Goal: Transaction & Acquisition: Purchase product/service

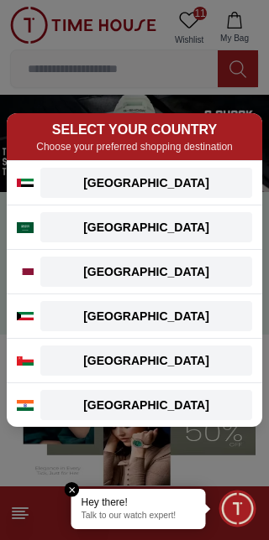
click at [168, 182] on div "[GEOGRAPHIC_DATA]" at bounding box center [145, 183] width 191 height 17
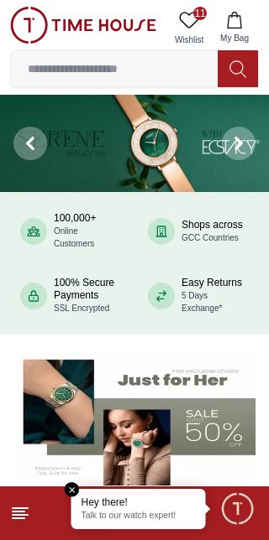
click at [184, 13] on icon at bounding box center [189, 20] width 19 height 16
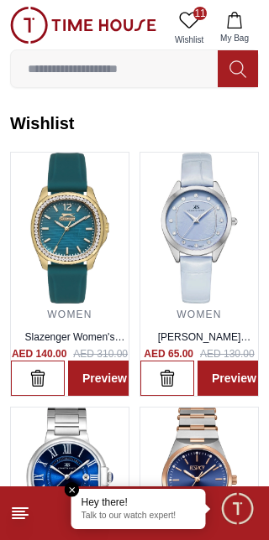
click at [65, 253] on img at bounding box center [69, 228] width 117 height 151
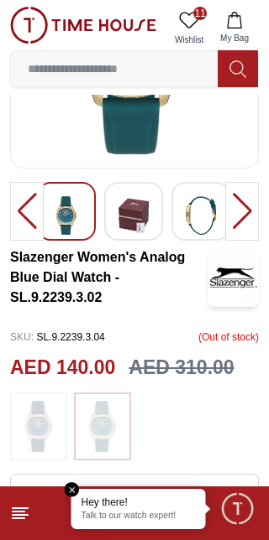
scroll to position [187, 0]
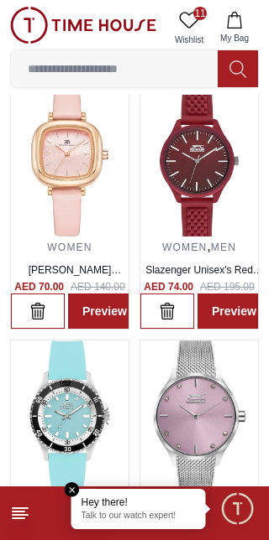
scroll to position [584, 0]
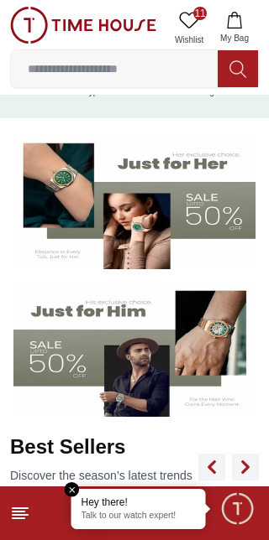
scroll to position [217, 0]
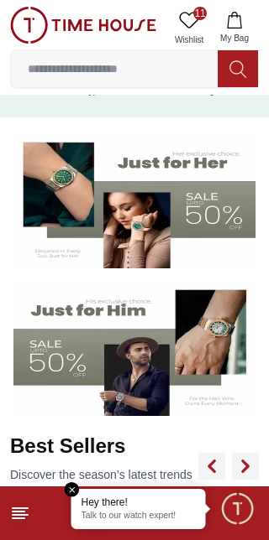
click at [217, 184] on img at bounding box center [134, 201] width 242 height 134
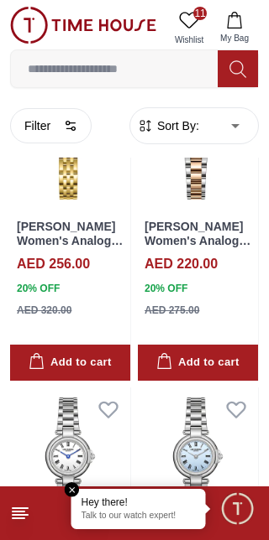
scroll to position [2753, 0]
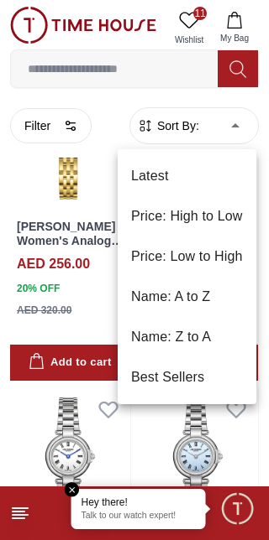
click at [196, 272] on li "Price: Low to High" at bounding box center [186, 257] width 138 height 40
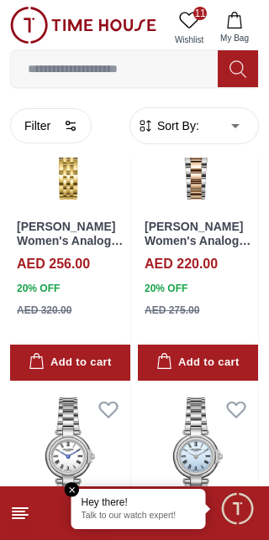
type input "*"
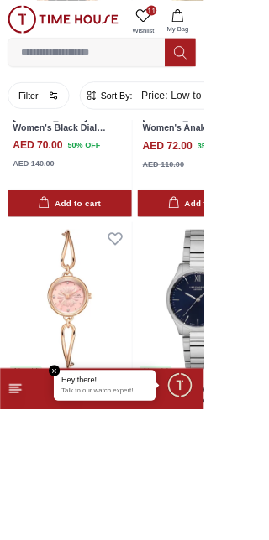
scroll to position [2794, 0]
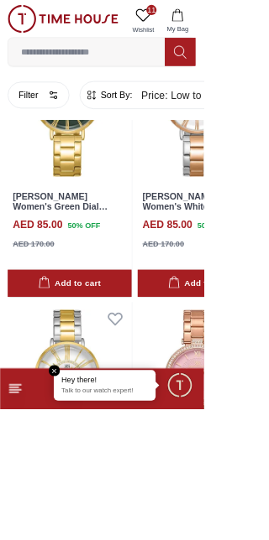
scroll to position [6664, 0]
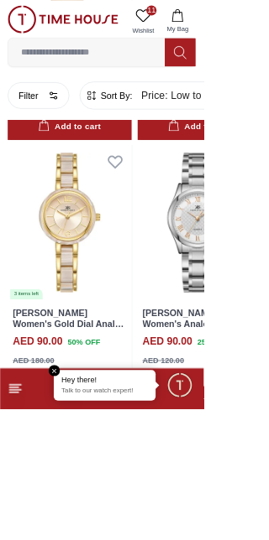
scroll to position [10293, 0]
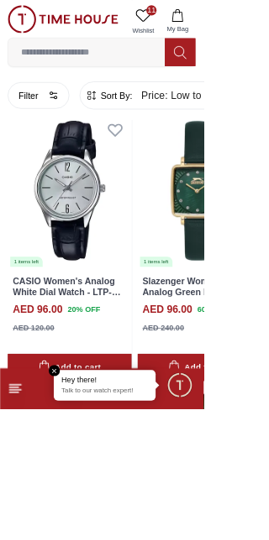
scroll to position [13917, 0]
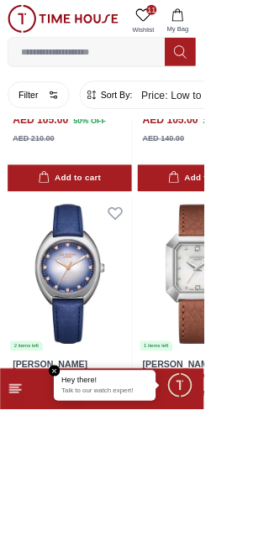
scroll to position [17477, 0]
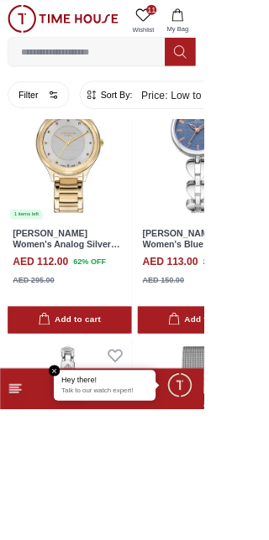
scroll to position [21129, 0]
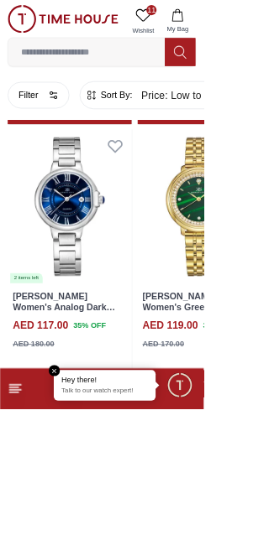
scroll to position [24759, 0]
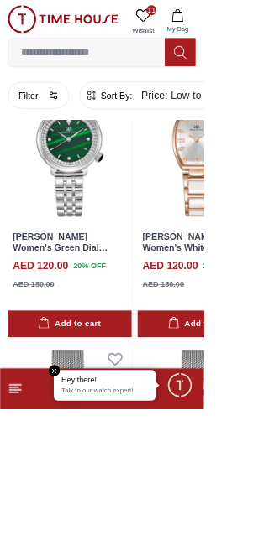
scroll to position [28378, 0]
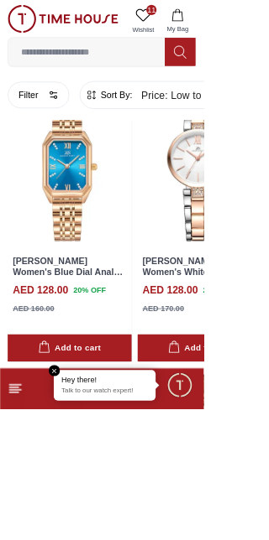
scroll to position [32583, 0]
